Goal: Information Seeking & Learning: Learn about a topic

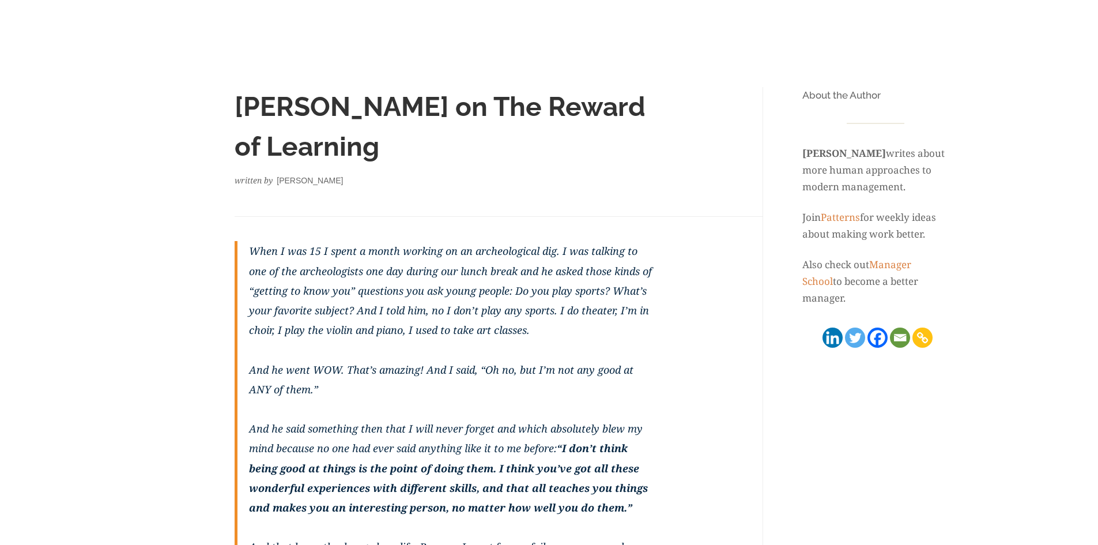
scroll to position [86, 0]
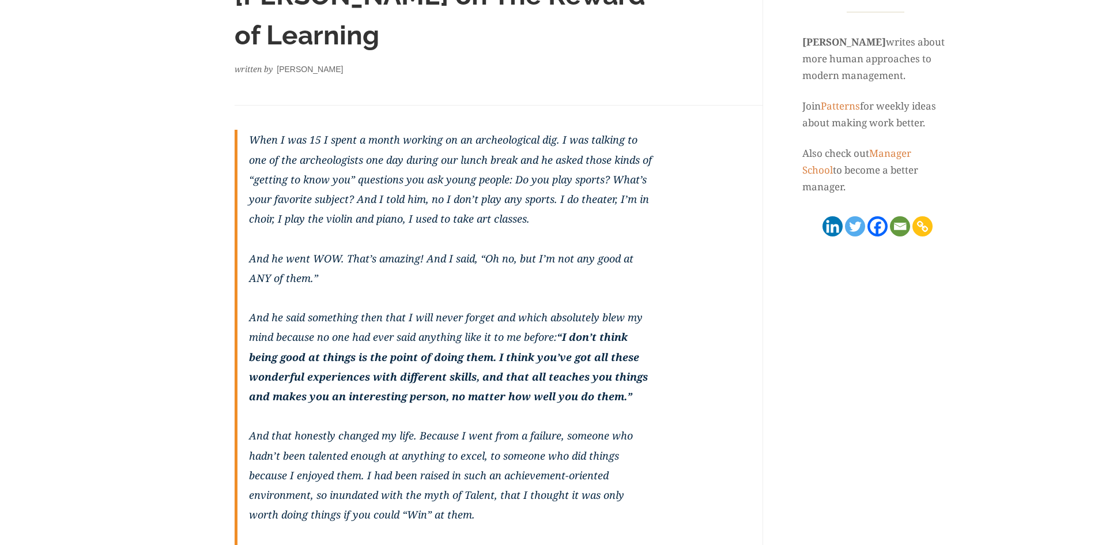
scroll to position [192, 0]
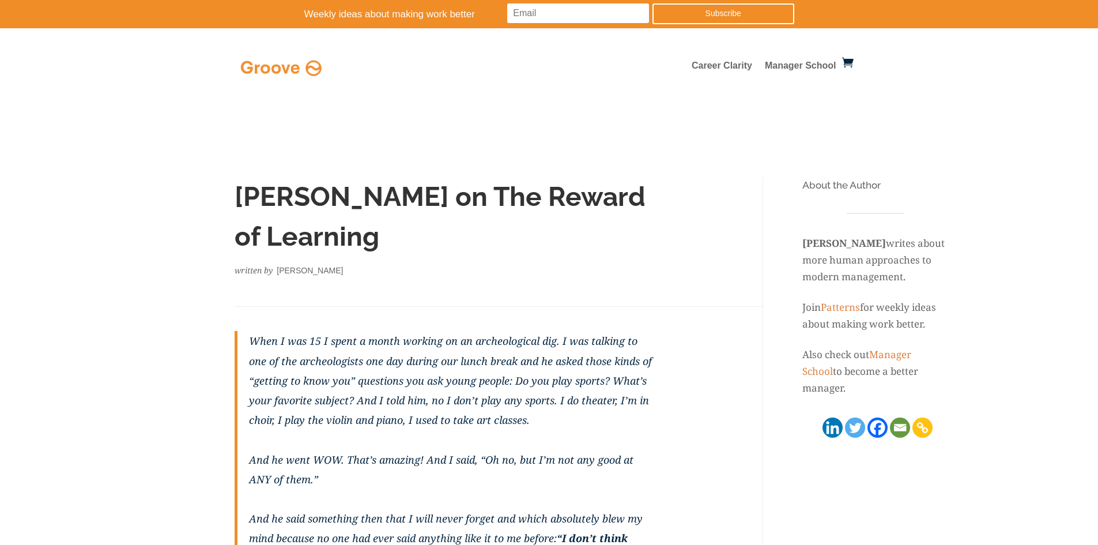
scroll to position [279, 0]
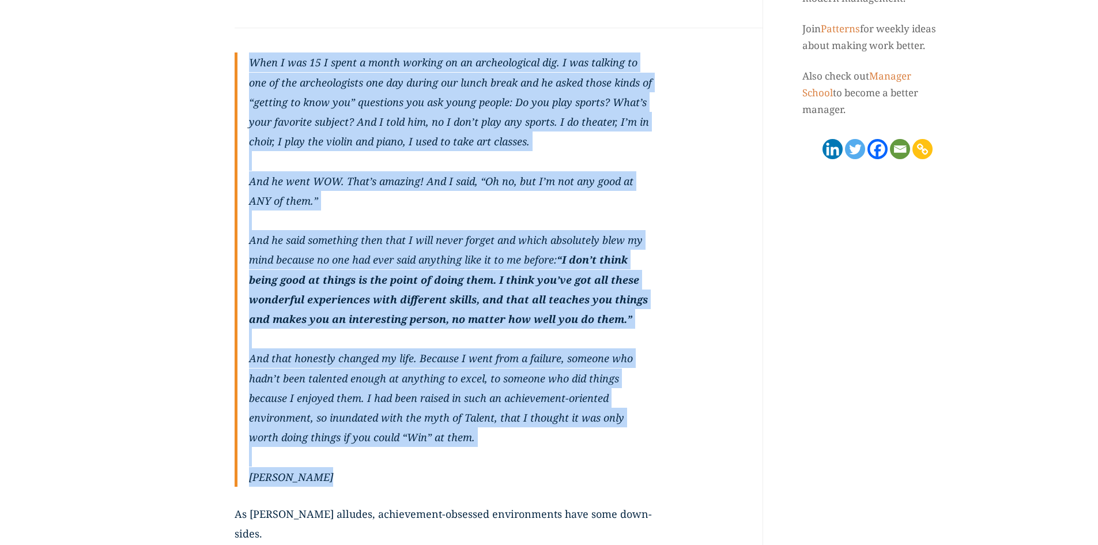
drag, startPoint x: 322, startPoint y: 482, endPoint x: 189, endPoint y: 42, distance: 460.1
click at [189, 42] on div "Kurt Vonnegut on The Reward of Learning written by Ryan Seamons When I was 15 I…" at bounding box center [549, 438] width 807 height 1079
copy blockquote "When I was 15 I spent a month working on an archeological dig. I was talking to…"
